Goal: Task Accomplishment & Management: Use online tool/utility

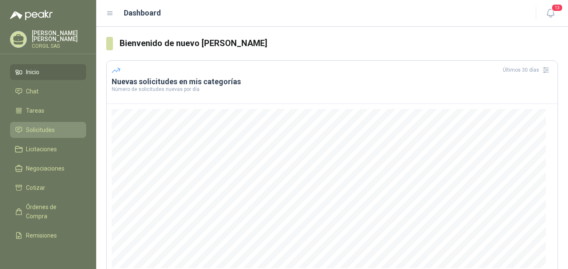
click at [28, 131] on span "Solicitudes" at bounding box center [40, 129] width 29 height 9
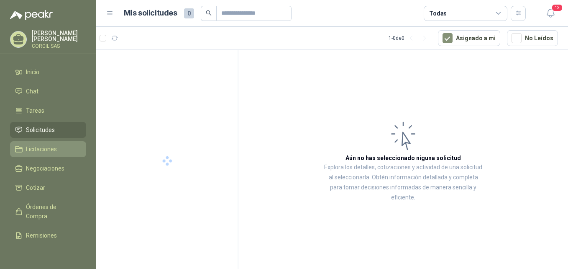
click at [29, 149] on span "Licitaciones" at bounding box center [41, 148] width 31 height 9
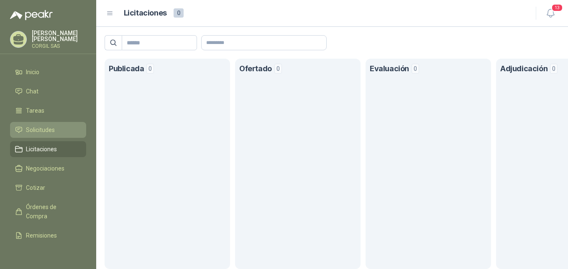
click at [31, 129] on span "Solicitudes" at bounding box center [40, 129] width 29 height 9
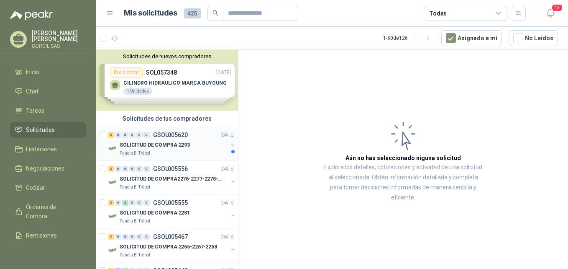
click at [157, 134] on p "GSOL005620" at bounding box center [170, 135] width 35 height 6
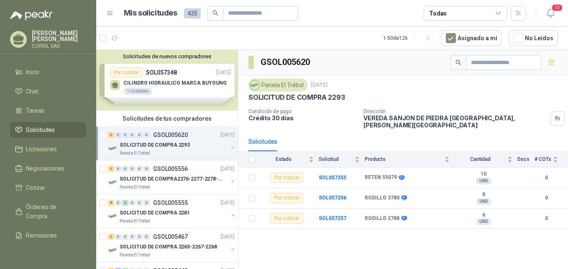
click at [166, 87] on div "Solicitudes de nuevos compradores Por cotizar SOL057348 [DATE] CILINDRO HIDRAUL…" at bounding box center [167, 80] width 142 height 61
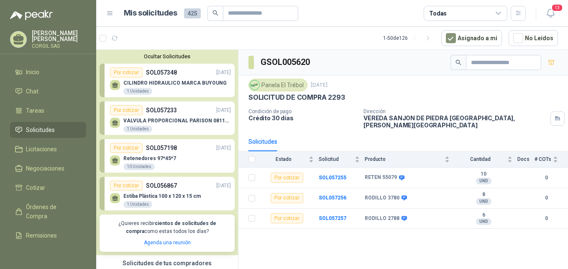
click at [248, 234] on div "GSOL005620 Panela El Trébol [DATE] SOLICITUD DE COMPRA 2293 Condición de pago C…" at bounding box center [404, 161] width 330 height 222
click at [242, 237] on div "GSOL005620 Panela El Trébol [DATE] SOLICITUD DE COMPRA 2293 Condición de pago C…" at bounding box center [404, 161] width 330 height 222
click at [284, 172] on div "Por cotizar" at bounding box center [287, 177] width 33 height 10
click at [334, 175] on b "SOL057255" at bounding box center [333, 178] width 28 height 6
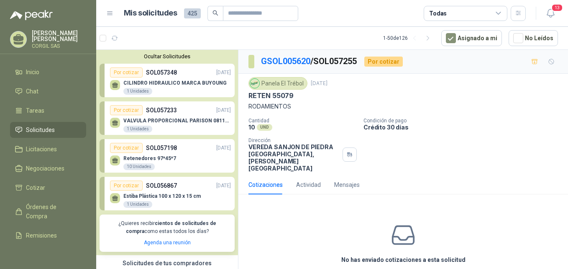
scroll to position [22, 0]
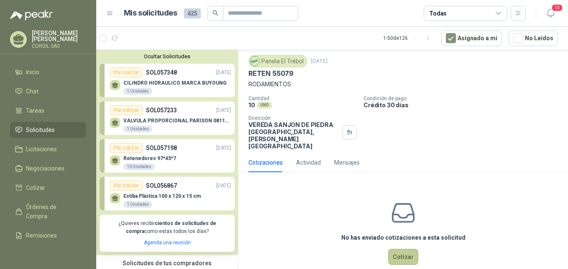
click at [395, 249] on button "Cotizar" at bounding box center [403, 257] width 30 height 16
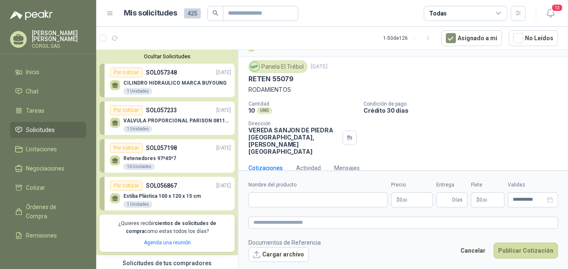
scroll to position [16, 0]
click at [511, 159] on div "Cotizaciones Actividad Mensajes" at bounding box center [404, 168] width 310 height 19
click at [449, 85] on p "RODAMIENTOS" at bounding box center [404, 89] width 310 height 9
